Goal: Transaction & Acquisition: Purchase product/service

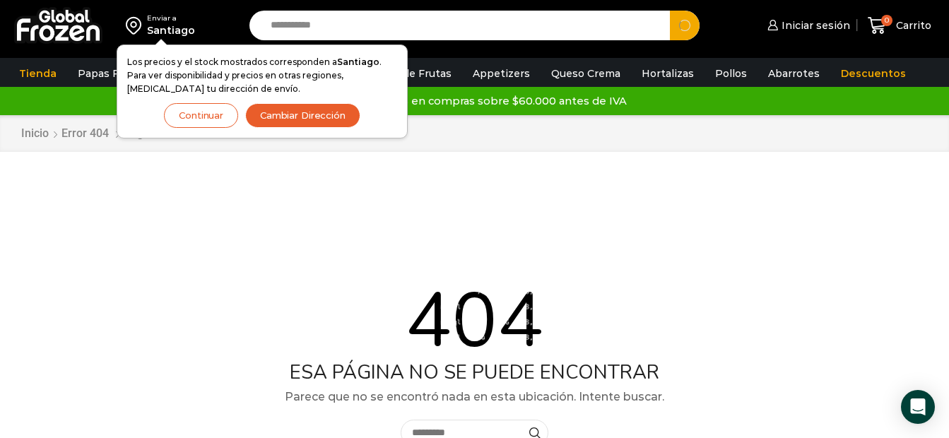
type input "**********"
click at [670, 11] on button "Search" at bounding box center [685, 26] width 30 height 30
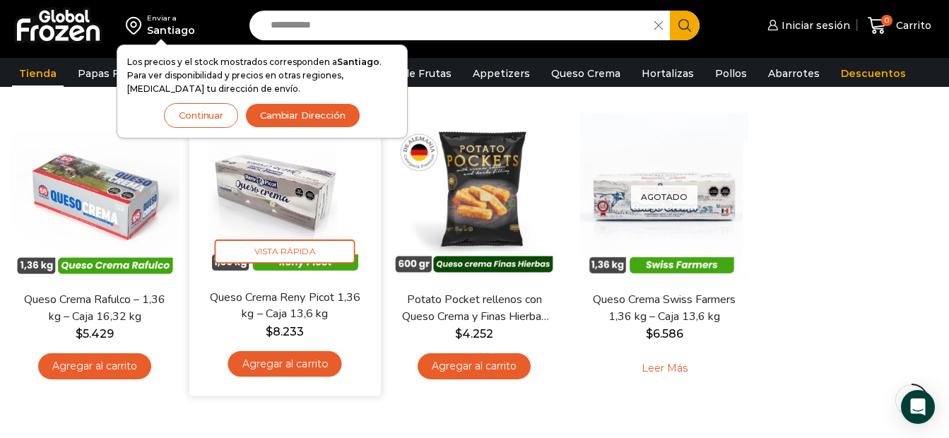
click at [273, 186] on img at bounding box center [285, 193] width 170 height 170
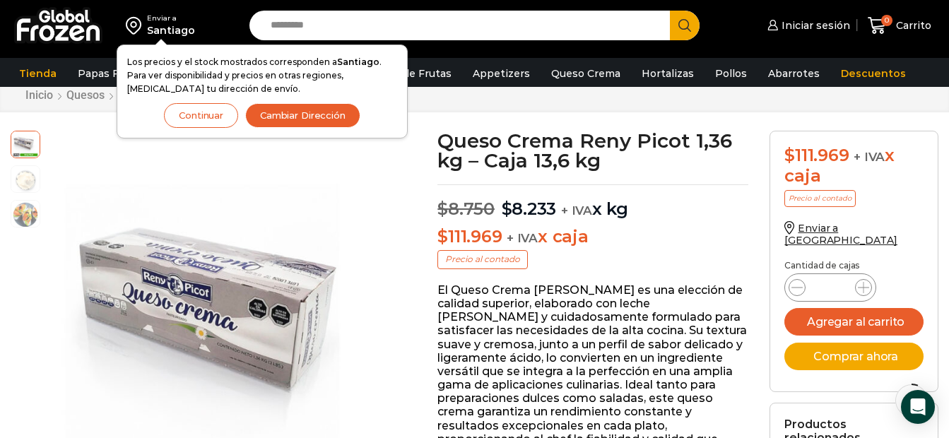
scroll to position [142, 0]
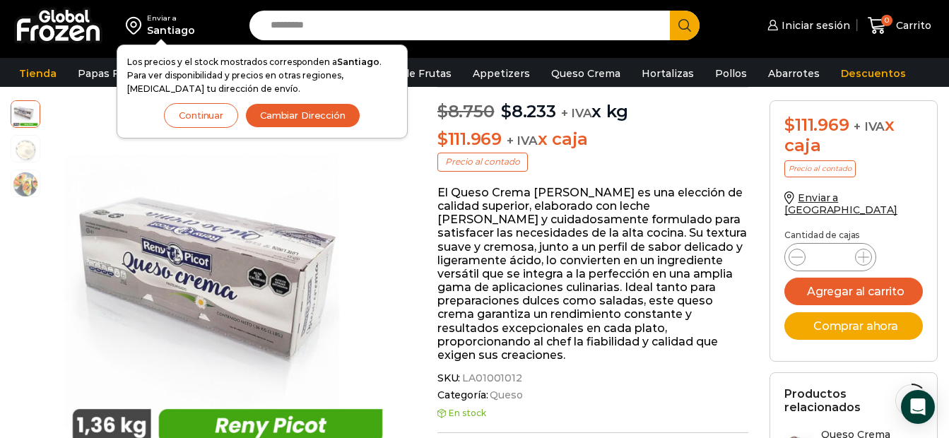
click at [684, 372] on span "SKU: LA01001012" at bounding box center [592, 378] width 311 height 12
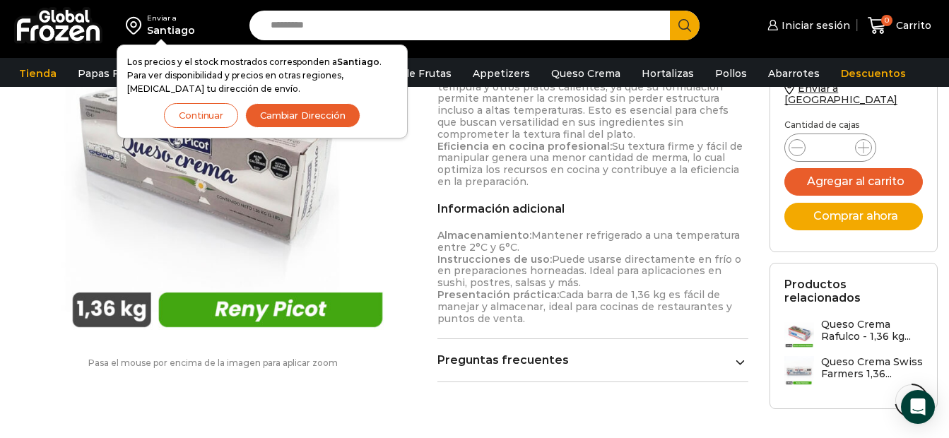
scroll to position [848, 0]
